Goal: Task Accomplishment & Management: Complete application form

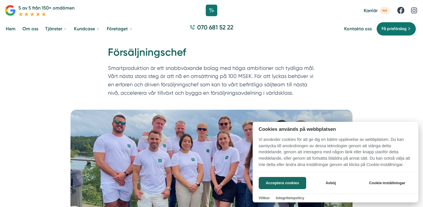
scroll to position [22, 0]
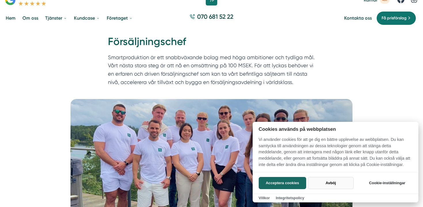
click at [337, 184] on button "Avböj" at bounding box center [331, 183] width 46 height 12
checkbox input "false"
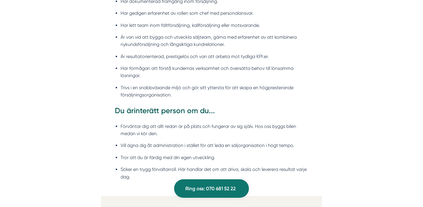
scroll to position [642, 0]
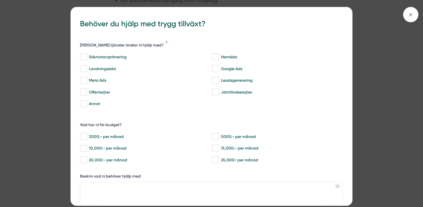
click at [401, 14] on div "bbc9b822-b2c6-488a-ab3e-9a2d59e49c7c Behöver du hjälp med trygg tillväxt? [PERS…" at bounding box center [211, 103] width 423 height 207
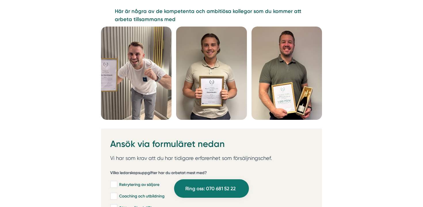
scroll to position [1493, 0]
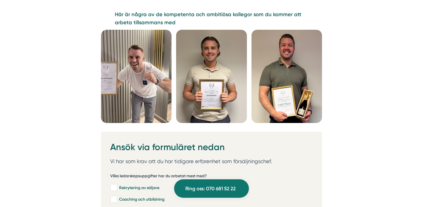
click at [286, 84] on img at bounding box center [287, 76] width 71 height 93
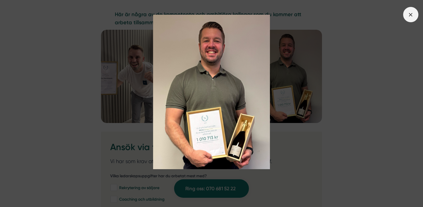
click at [407, 10] on span at bounding box center [411, 14] width 15 height 15
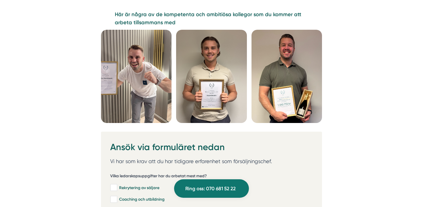
click at [232, 56] on img at bounding box center [211, 76] width 71 height 93
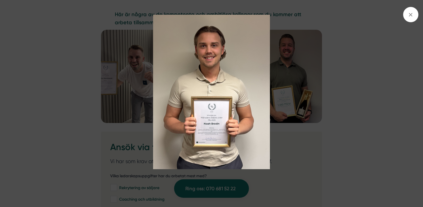
click at [301, 57] on img at bounding box center [212, 92] width 318 height 154
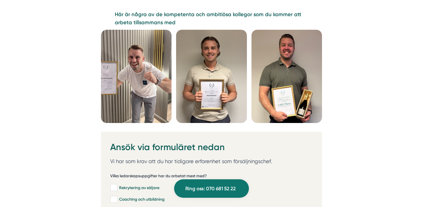
click at [147, 60] on img at bounding box center [136, 76] width 71 height 93
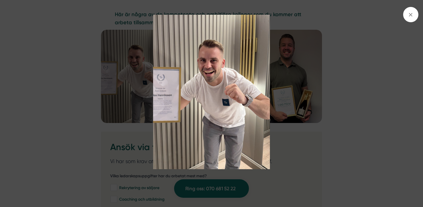
click at [133, 65] on img at bounding box center [212, 92] width 318 height 154
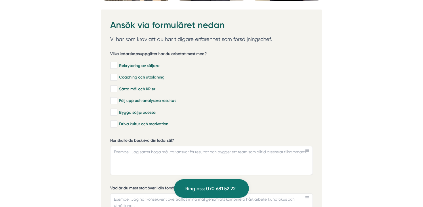
scroll to position [1617, 0]
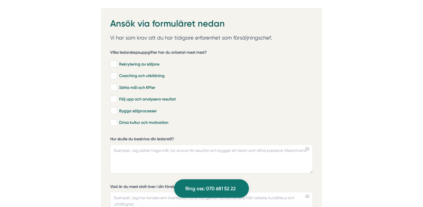
click at [133, 65] on label "Rekrytering av säljare" at bounding box center [211, 64] width 204 height 10
click at [117, 65] on input "Rekrytering av säljare" at bounding box center [113, 64] width 7 height 6
checkbox input "true"
click at [134, 71] on label "Coaching och utbildning" at bounding box center [211, 76] width 204 height 10
click at [117, 73] on input "Coaching och utbildning" at bounding box center [113, 76] width 7 height 6
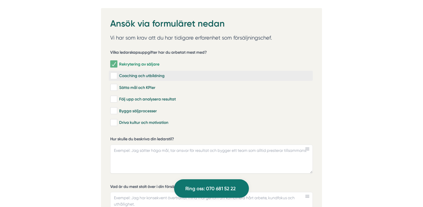
checkbox input "true"
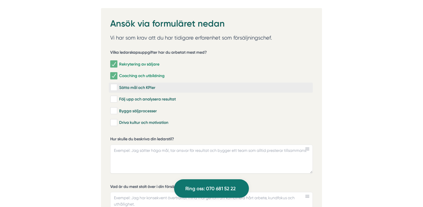
click at [135, 82] on label "Sätta mål och KPIer" at bounding box center [211, 87] width 204 height 10
click at [117, 84] on input "Sätta mål och KPIer" at bounding box center [113, 87] width 7 height 6
checkbox input "true"
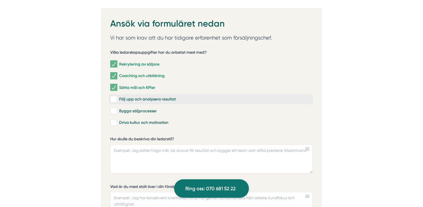
click at [140, 97] on div "Följ upp och analysera resultat" at bounding box center [210, 99] width 201 height 6
click at [117, 97] on input "Följ upp och analysera resultat" at bounding box center [113, 99] width 7 height 6
checkbox input "true"
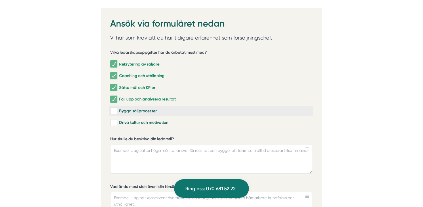
click at [140, 106] on label "Bygga säljprocesser" at bounding box center [211, 111] width 204 height 10
click at [117, 108] on input "Bygga säljprocesser" at bounding box center [113, 111] width 7 height 6
checkbox input "true"
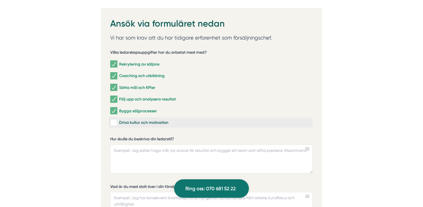
click at [142, 122] on div "Driva kultur och motivation" at bounding box center [210, 123] width 201 height 6
click at [117, 122] on input "Driva kultur och motivation" at bounding box center [113, 123] width 7 height 6
checkbox input "true"
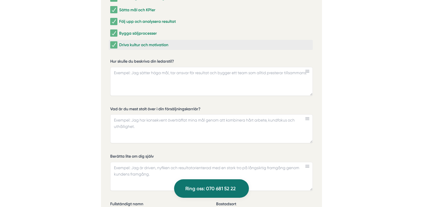
scroll to position [1673, 0]
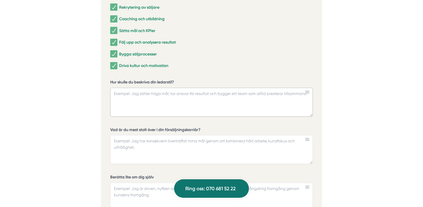
click at [146, 103] on textarea "Hur skulle du beskriva din ledarstil?" at bounding box center [211, 102] width 203 height 29
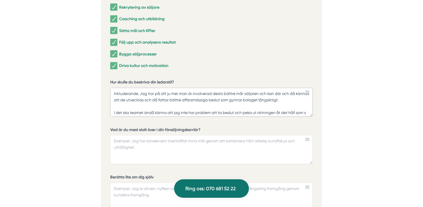
scroll to position [5, 0]
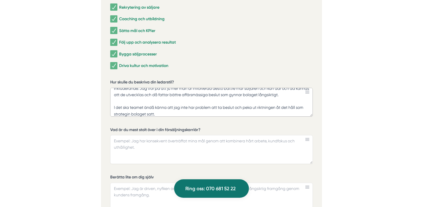
type textarea "Inkluderande. Jag tror på att ju mer man är involverad desto bättre mår säljare…"
click at [141, 147] on textarea "Vad är du mest stolt över i din försäljningskarriär?" at bounding box center [211, 149] width 203 height 29
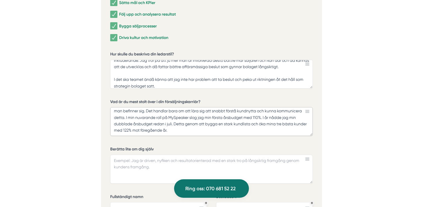
scroll to position [1717, 0]
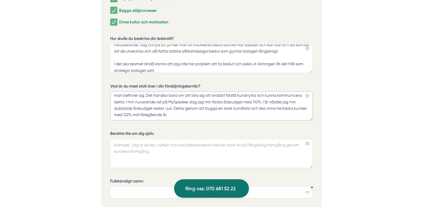
type textarea "Jag har alltid valt att gå till nya branscher för att bevisa för mig själv att …"
click at [145, 149] on textarea "Berätta lite om dig själv" at bounding box center [211, 153] width 203 height 29
drag, startPoint x: 203, startPoint y: 141, endPoint x: 68, endPoint y: 147, distance: 134.7
type textarea "J"
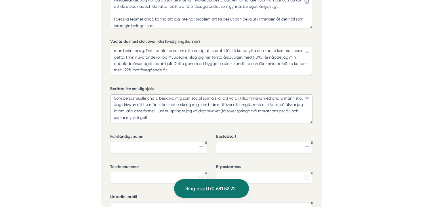
scroll to position [1765, 0]
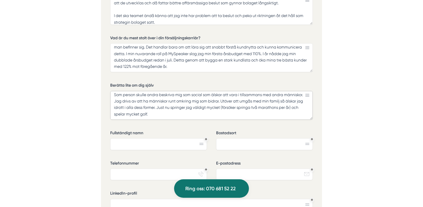
type textarea "Som person skulle andra beskriva mig som social som älskar att vara i tillsamma…"
click at [148, 146] on input "Fullständigt namn" at bounding box center [158, 144] width 97 height 12
type input "j"
type input "[PERSON_NAME]"
type input "S"
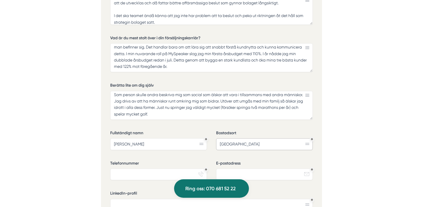
type input "[GEOGRAPHIC_DATA]"
click at [137, 169] on input "Telefonnummer" at bounding box center [158, 174] width 97 height 12
type input "0708497788"
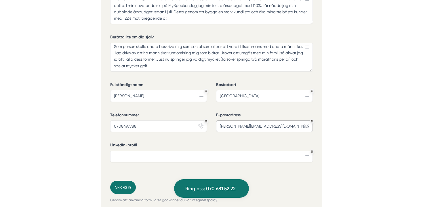
scroll to position [1841, 0]
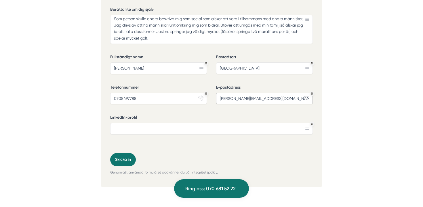
type input "[PERSON_NAME][EMAIL_ADDRESS][DOMAIN_NAME]"
click at [197, 125] on input "LinkedIn-profil" at bounding box center [211, 129] width 203 height 12
paste input "[URL][DOMAIN_NAME]"
type input "[URL][DOMAIN_NAME]"
click at [132, 157] on button "Skicka in" at bounding box center [123, 159] width 26 height 13
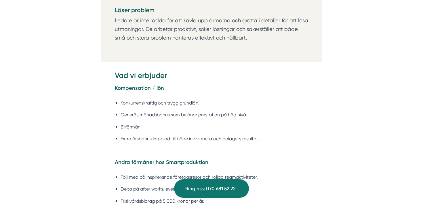
scroll to position [1002, 0]
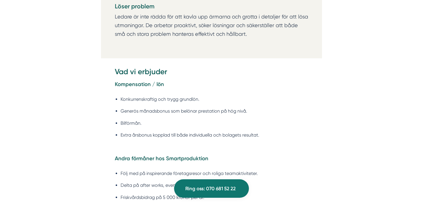
click at [150, 109] on li "Generös månadsbonus som belönar prestation på hög nivå." at bounding box center [215, 110] width 188 height 7
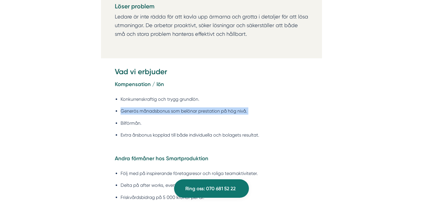
click at [150, 109] on li "Generös månadsbonus som belönar prestation på hög nivå." at bounding box center [215, 110] width 188 height 7
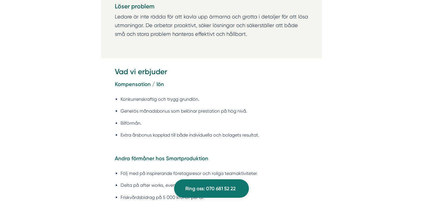
click at [143, 120] on li "Bilförmån." at bounding box center [215, 122] width 188 height 7
click at [145, 131] on li "Extra årsbonus kopplad till både individuella och bolagets resultat." at bounding box center [215, 134] width 188 height 7
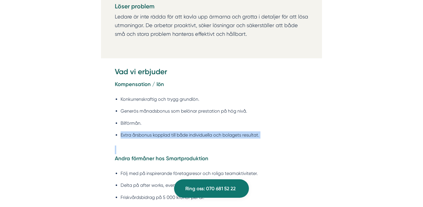
click at [145, 131] on li "Extra årsbonus kopplad till både individuella och bolagets resultat." at bounding box center [215, 134] width 188 height 7
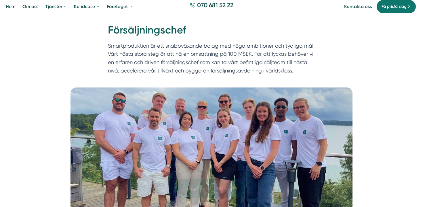
scroll to position [0, 0]
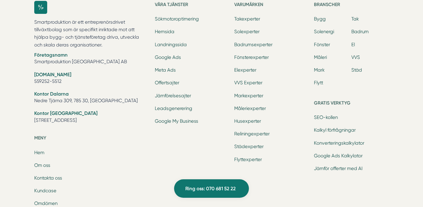
scroll to position [327, 0]
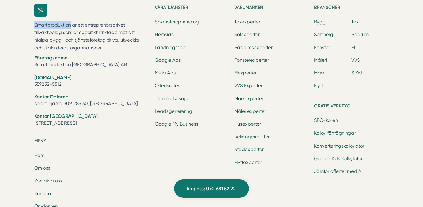
drag, startPoint x: 71, startPoint y: 25, endPoint x: 29, endPoint y: 26, distance: 41.5
click at [29, 26] on div "Smartproduktion är ett entreprenörsdrivet tillväxtbolag som är specifikt inrikt…" at bounding box center [211, 149] width 369 height 308
copy p "Smartproduktion"
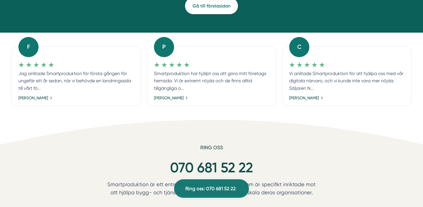
scroll to position [0, 0]
